Goal: Task Accomplishment & Management: Manage account settings

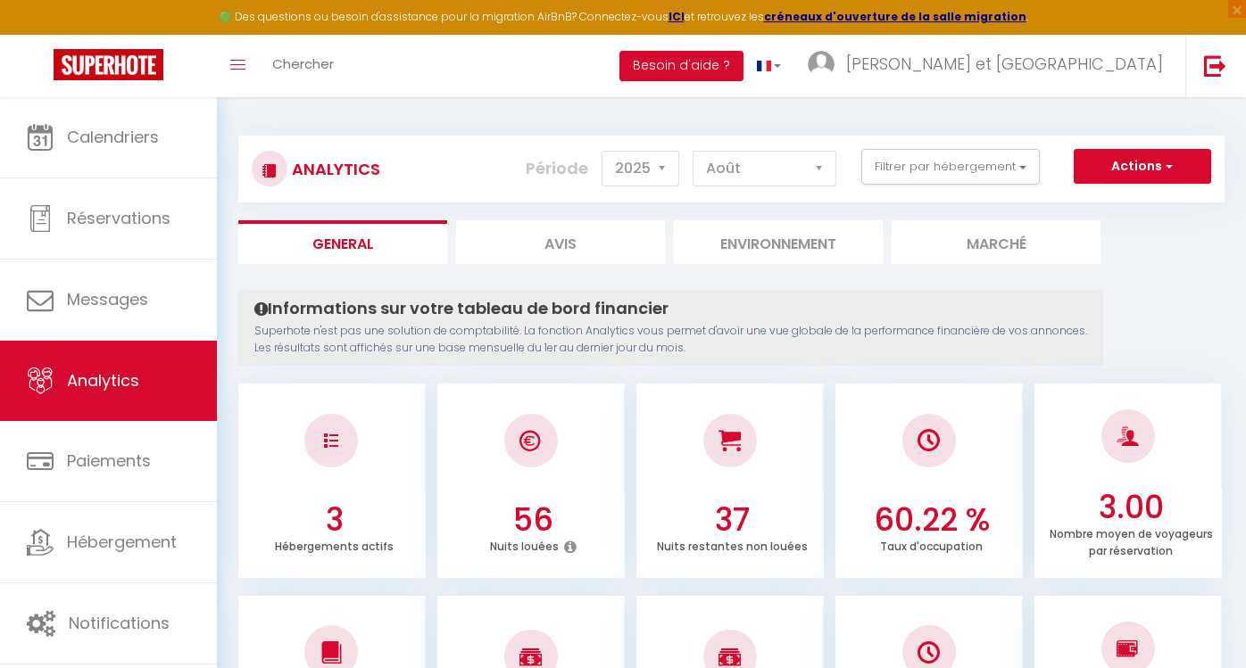
select select "2025"
select select "8"
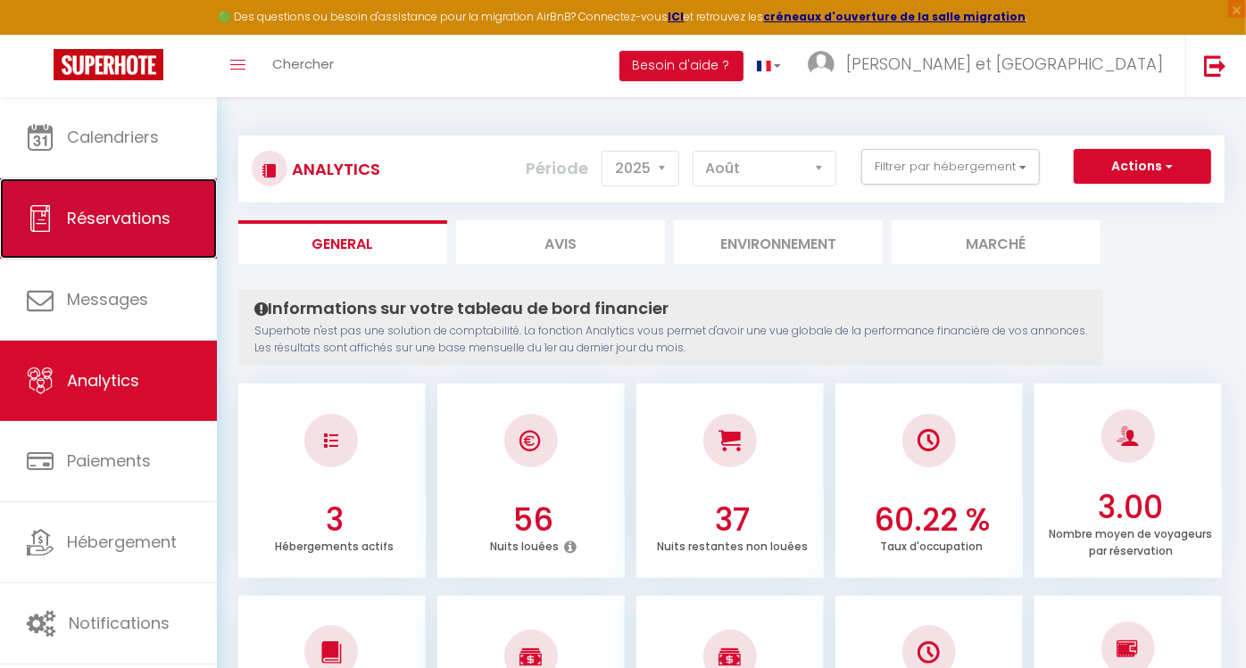
click at [122, 197] on link "Réservations" at bounding box center [108, 218] width 217 height 80
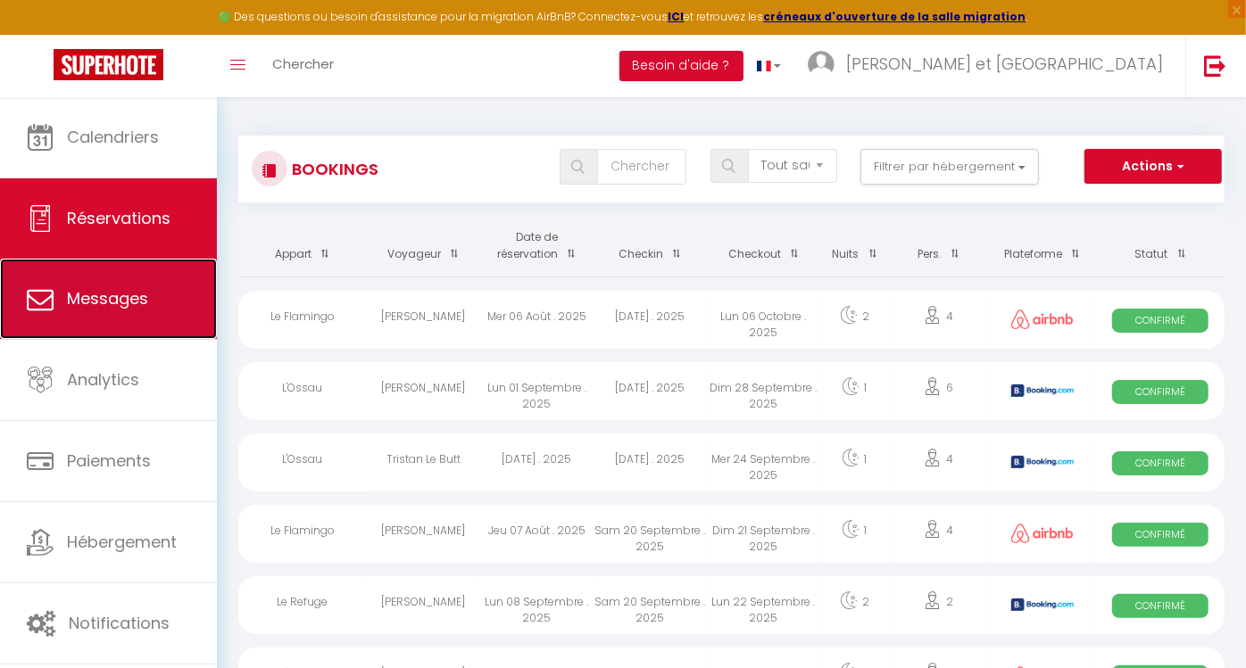
click at [92, 287] on span "Messages" at bounding box center [107, 298] width 81 height 22
select select "message"
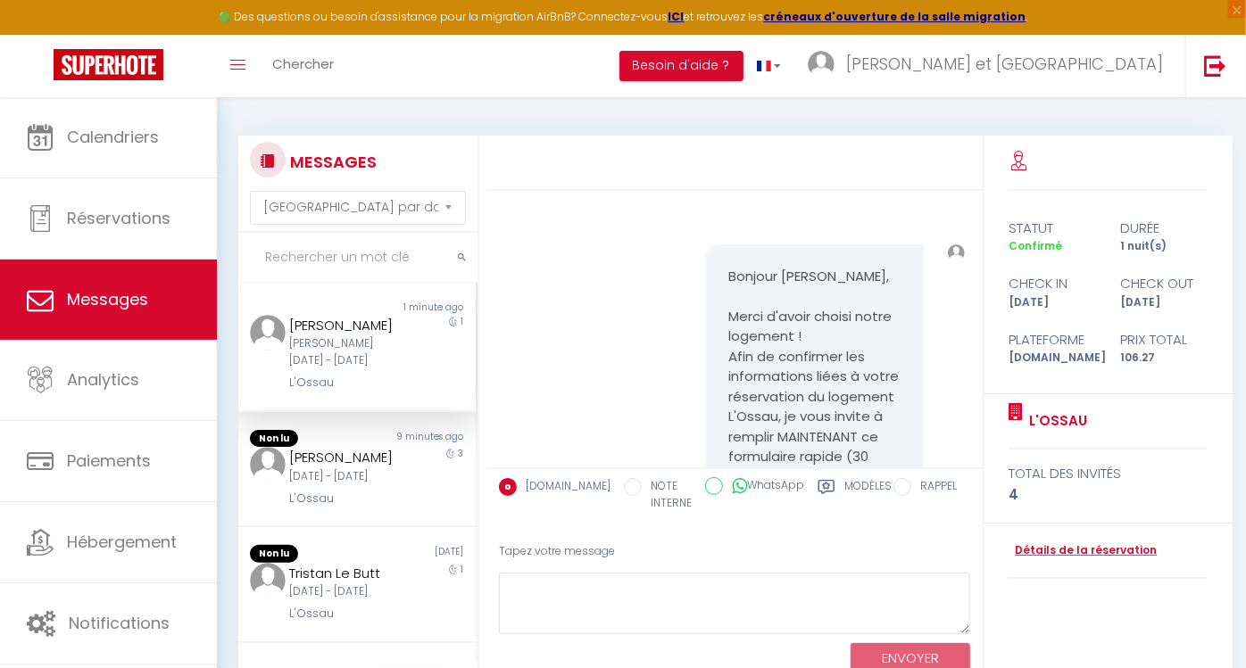
scroll to position [1511, 0]
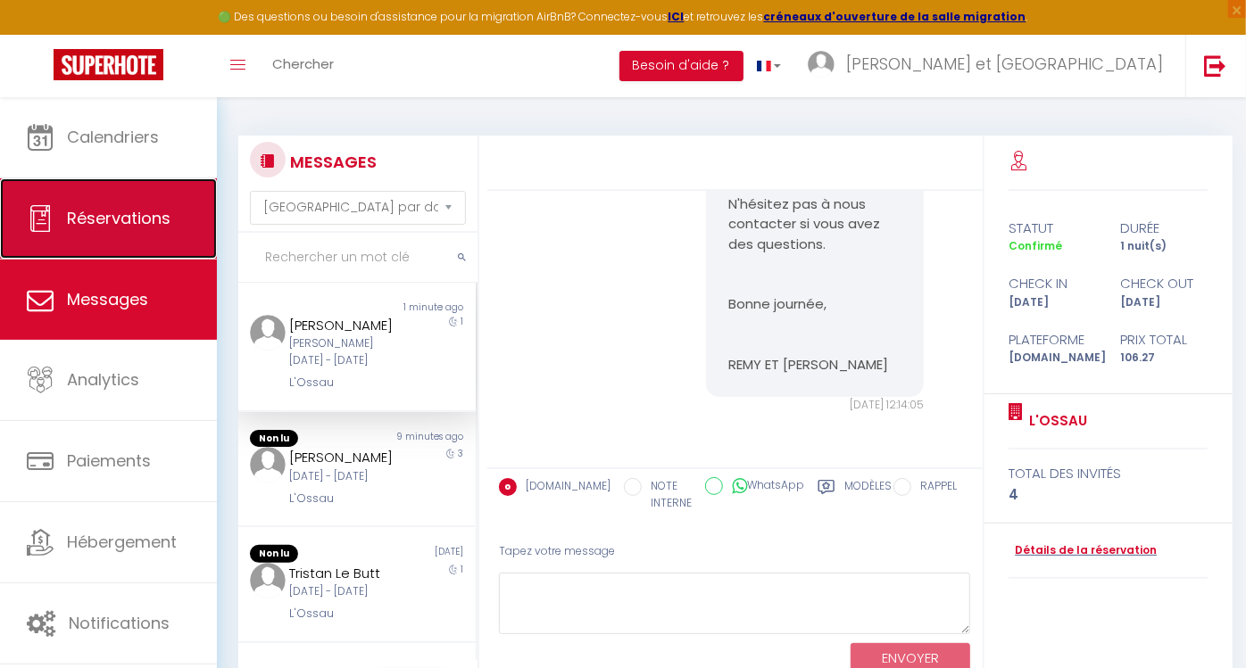
click at [114, 233] on link "Réservations" at bounding box center [108, 218] width 217 height 80
select select "not_cancelled"
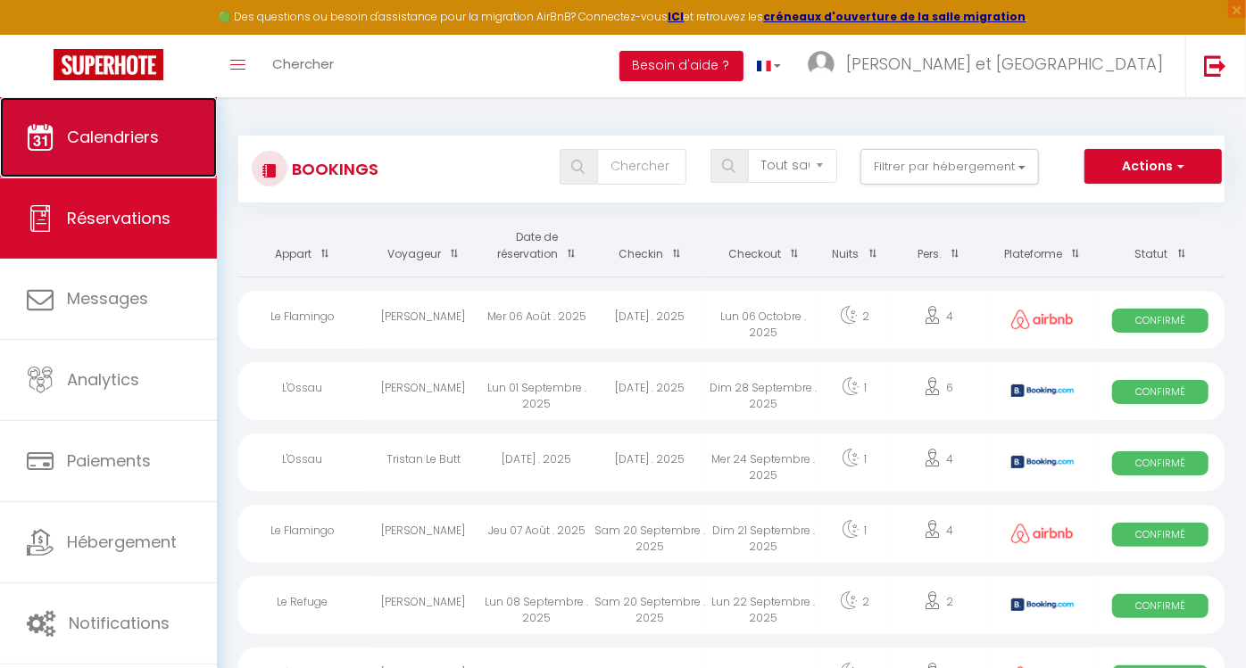
click at [130, 138] on span "Calendriers" at bounding box center [113, 137] width 92 height 22
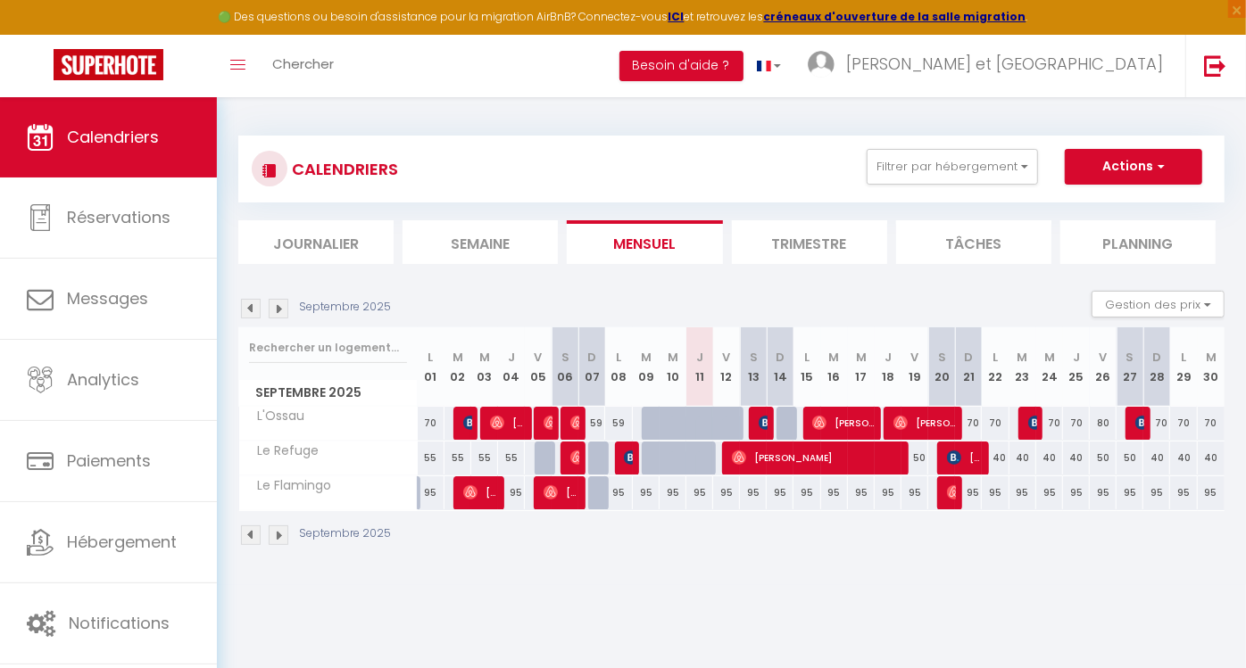
click at [781, 492] on div "95" at bounding box center [780, 493] width 27 height 33
type input "95"
type input "Dim 14 Septembre 2025"
type input "Lun 15 Septembre 2025"
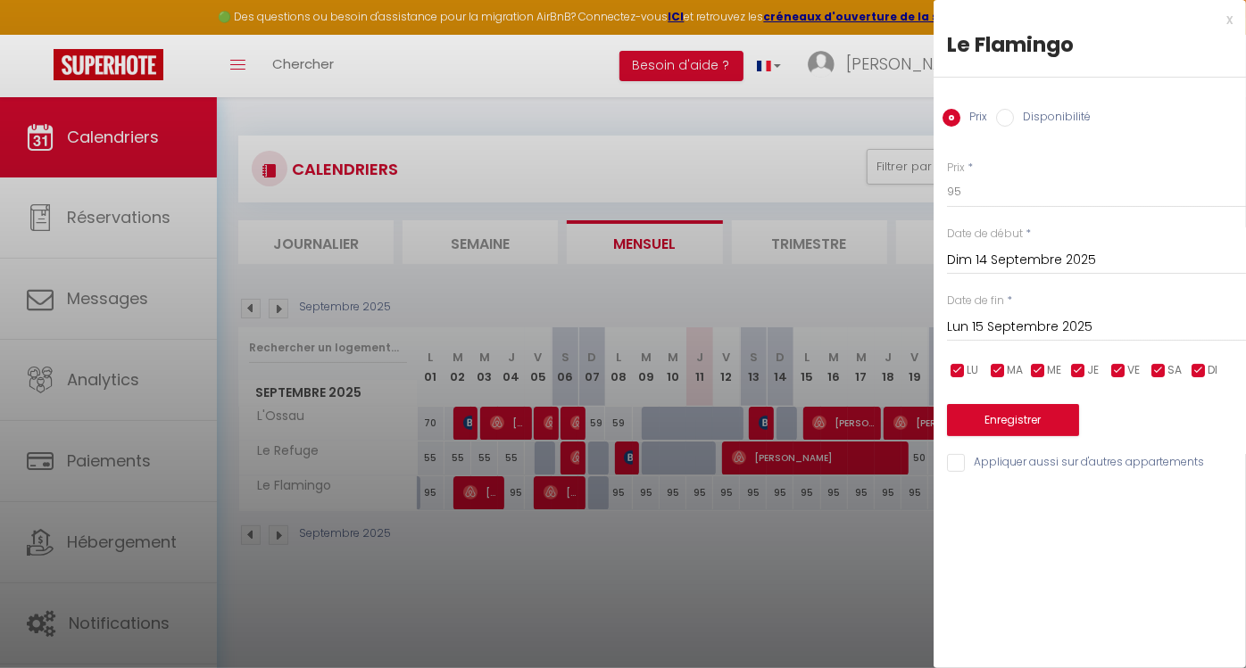
click at [1005, 117] on input "Disponibilité" at bounding box center [1005, 118] width 18 height 18
radio input "true"
radio input "false"
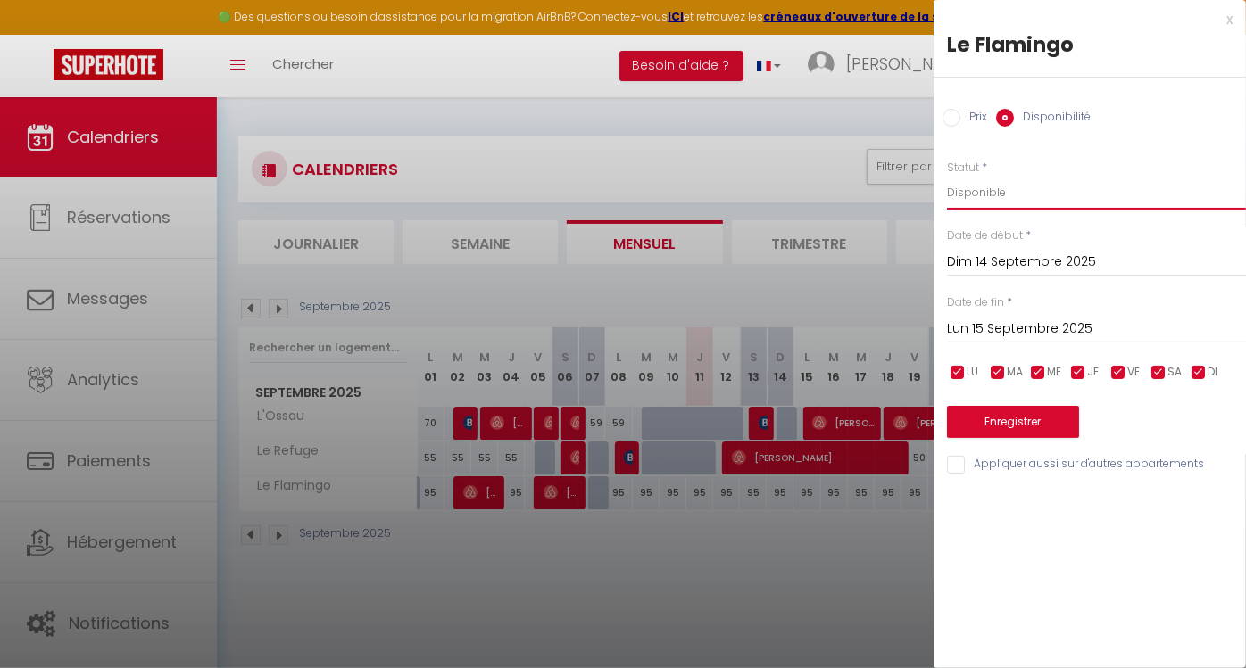
click at [1050, 188] on select "Disponible Indisponible" at bounding box center [1096, 193] width 299 height 34
select select "0"
click at [947, 176] on select "Disponible Indisponible" at bounding box center [1096, 193] width 299 height 34
click at [1022, 427] on button "Enregistrer" at bounding box center [1013, 422] width 132 height 32
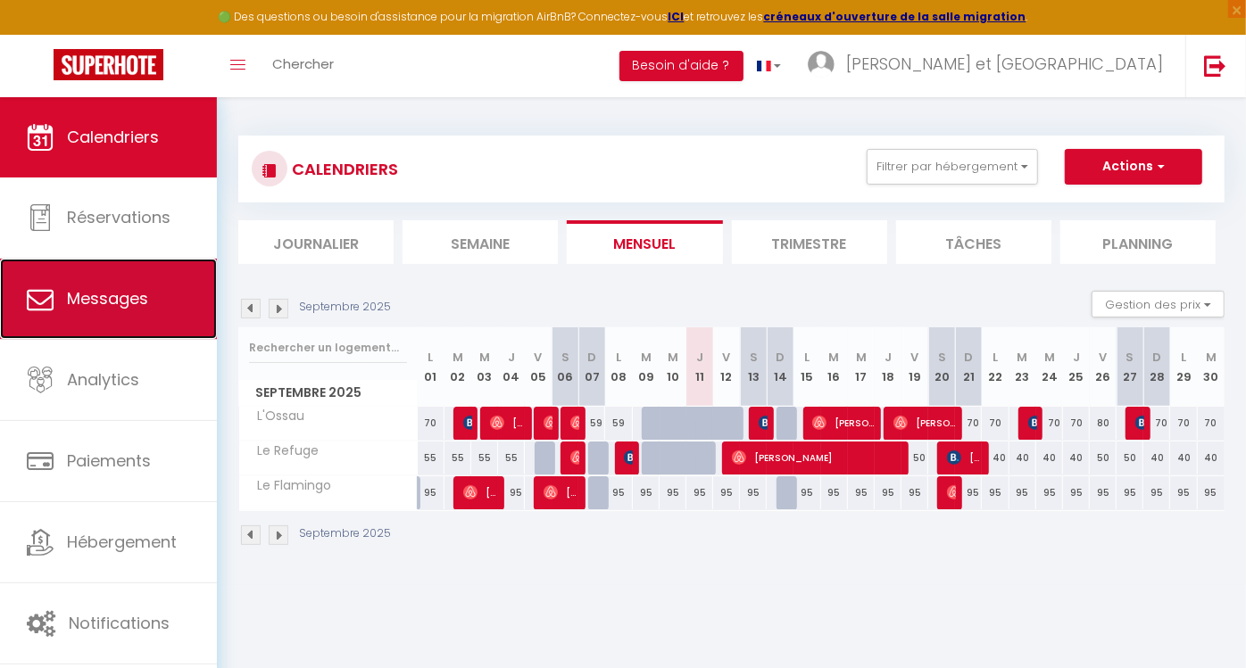
click at [138, 319] on link "Messages" at bounding box center [108, 299] width 217 height 80
select select "message"
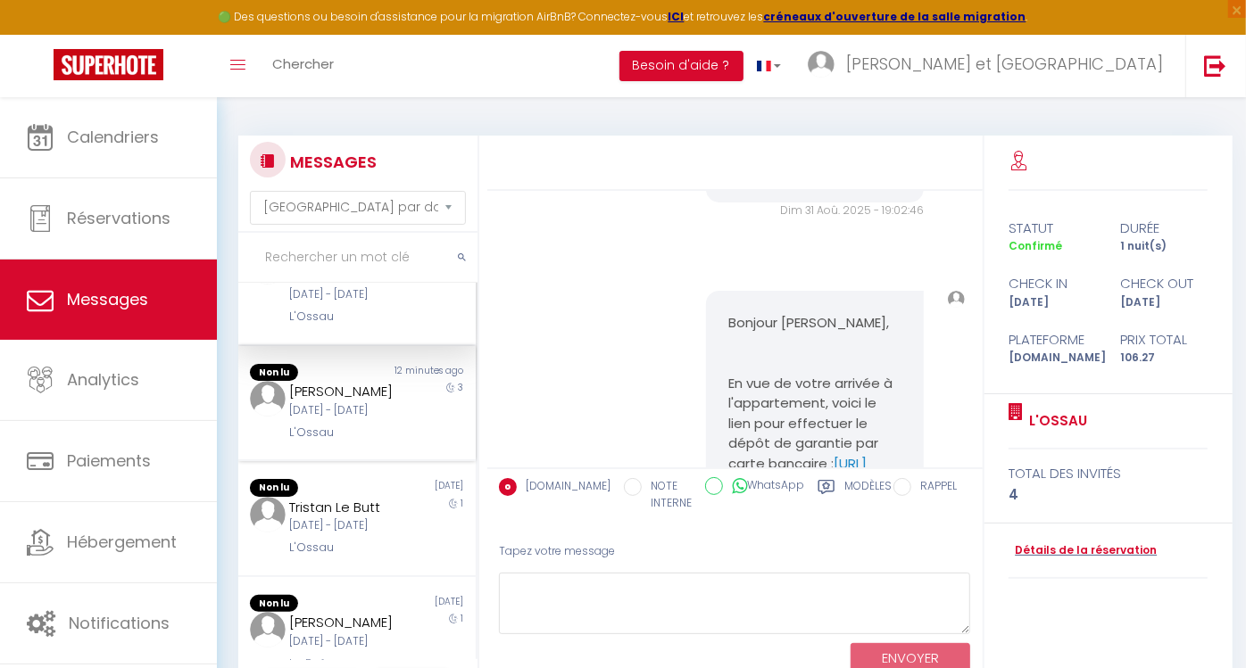
scroll to position [75, 0]
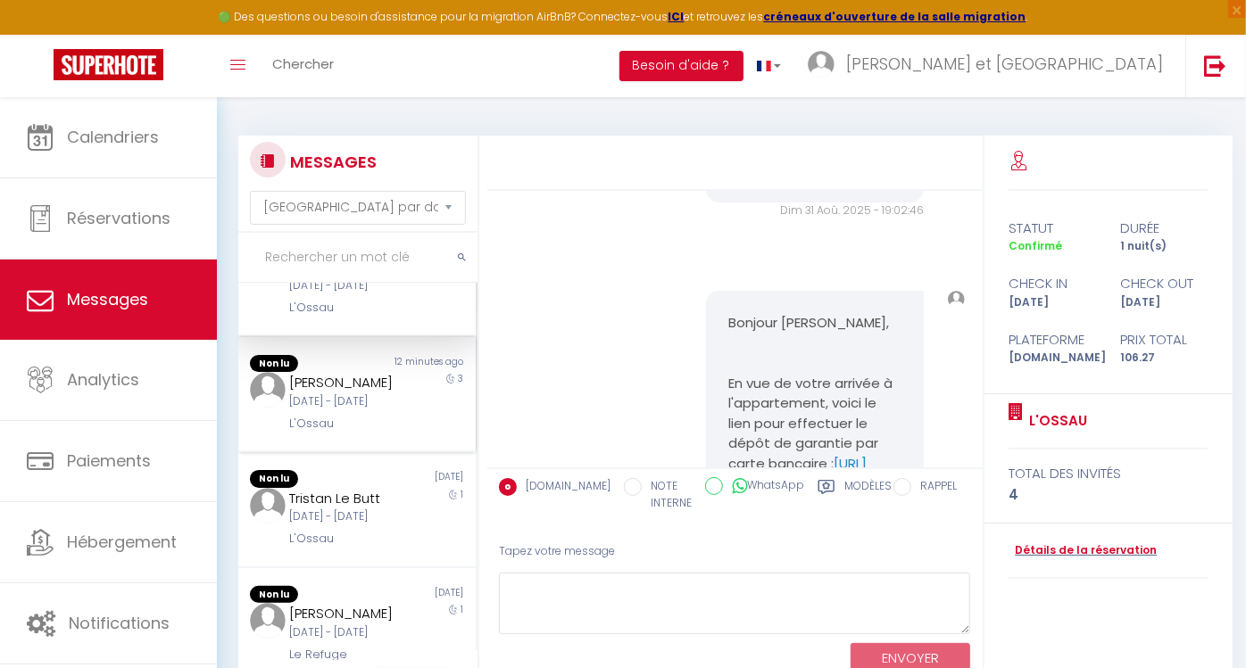
click at [358, 488] on div "[DATE]" at bounding box center [416, 479] width 119 height 18
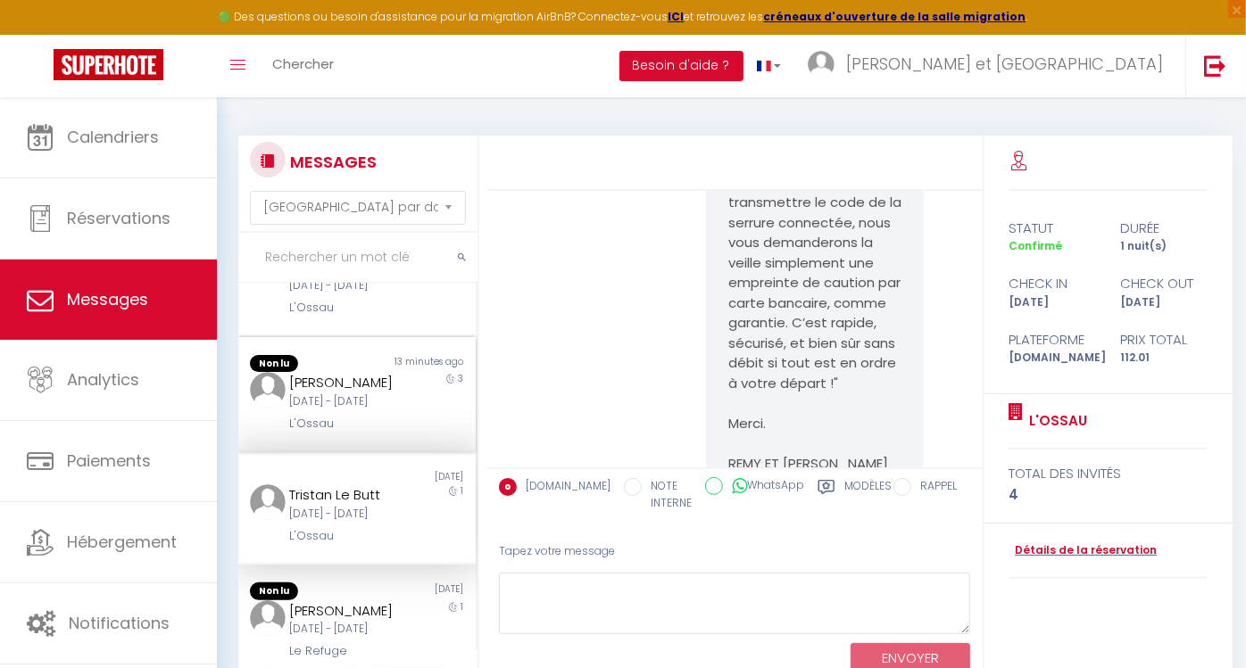
scroll to position [1402, 0]
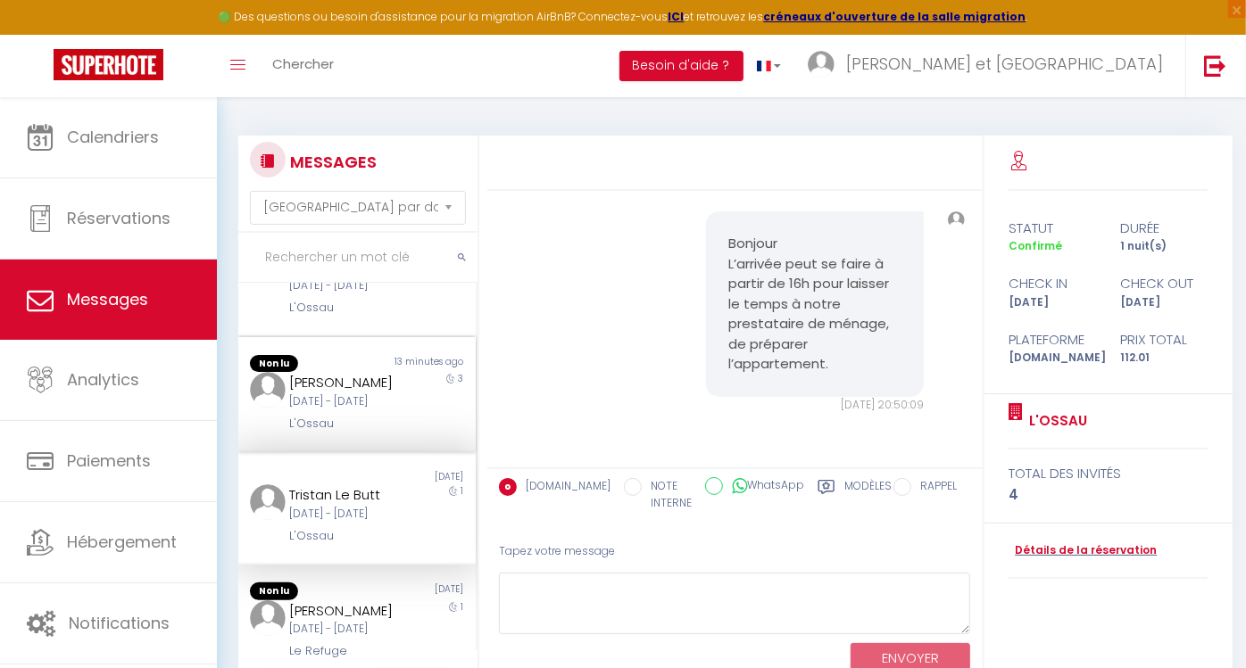
click at [364, 433] on div "[PERSON_NAME][DATE] - [DATE] L'Ossau" at bounding box center [347, 402] width 138 height 61
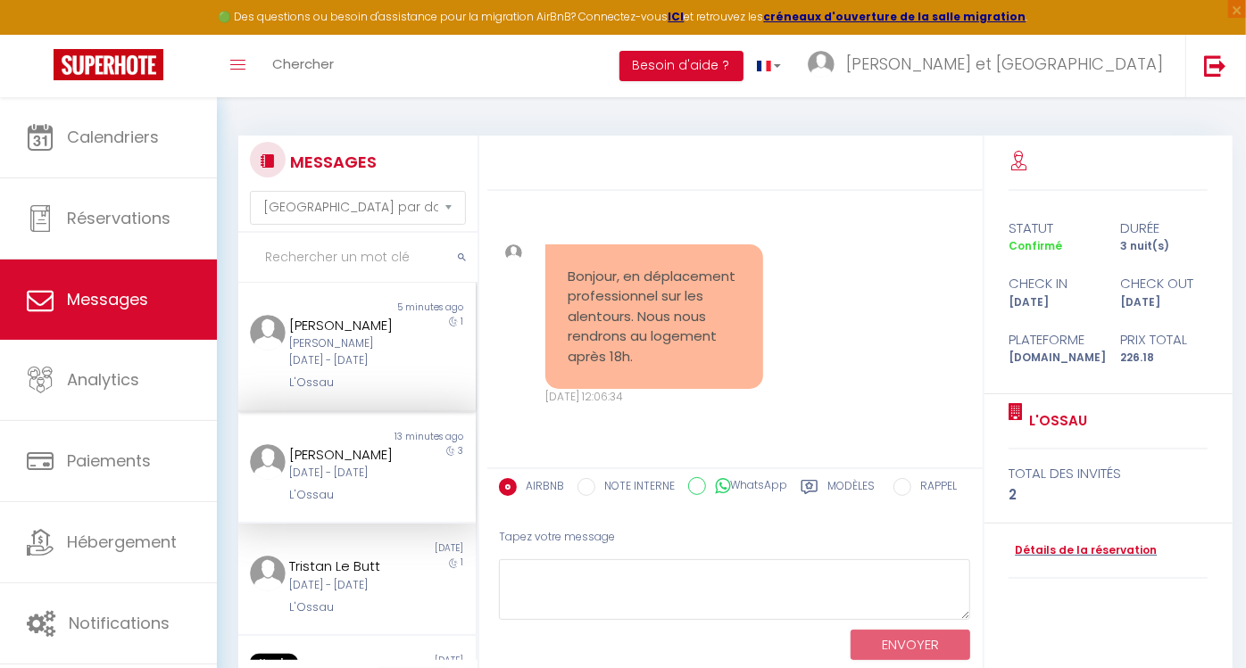
click at [350, 336] on div "[PERSON_NAME]" at bounding box center [346, 325] width 115 height 21
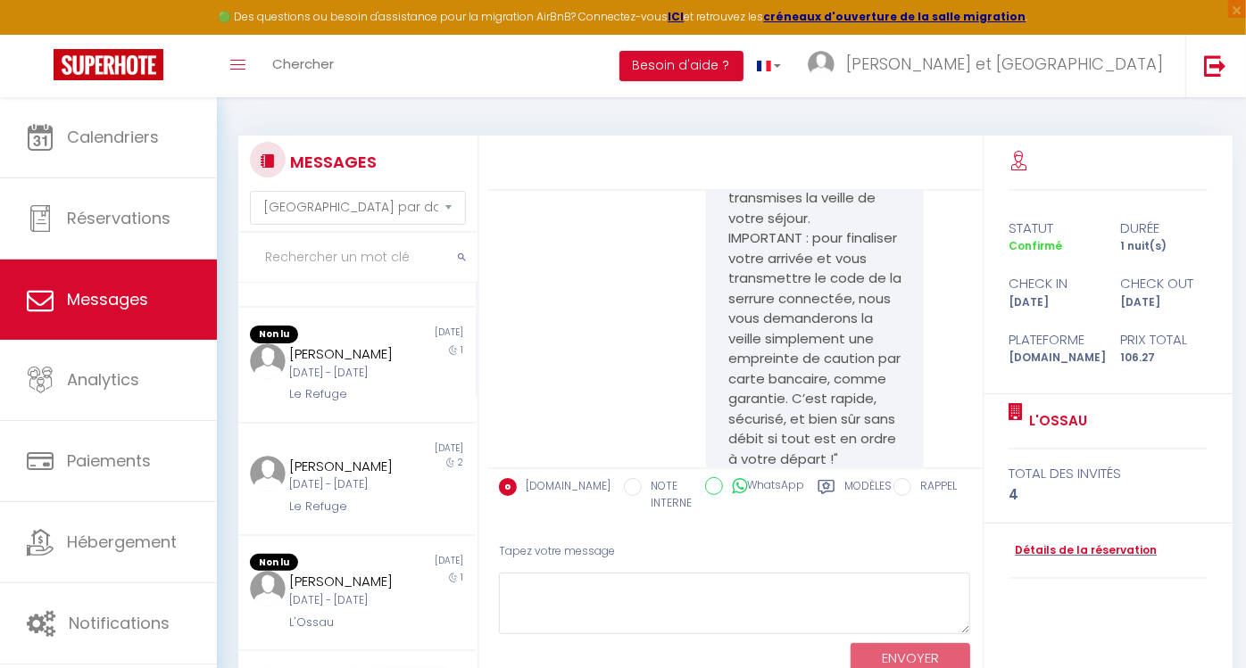
scroll to position [331, 0]
click at [335, 362] on div "[PERSON_NAME]" at bounding box center [346, 351] width 115 height 21
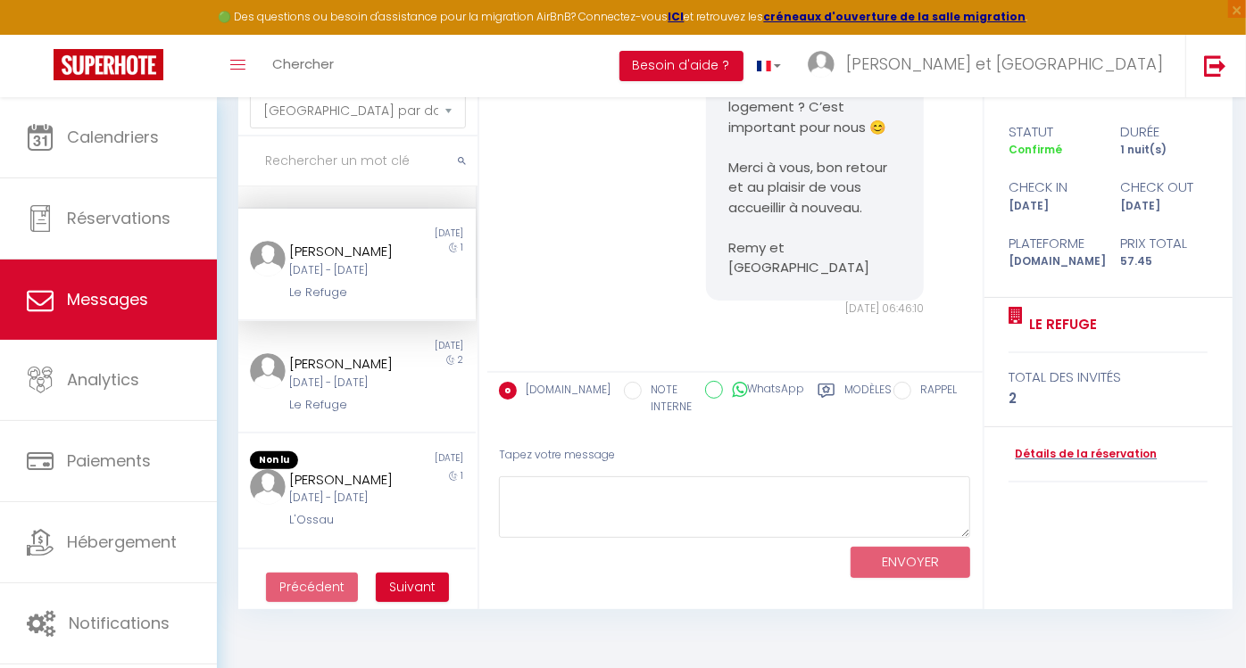
scroll to position [7091, 0]
